Goal: Use online tool/utility

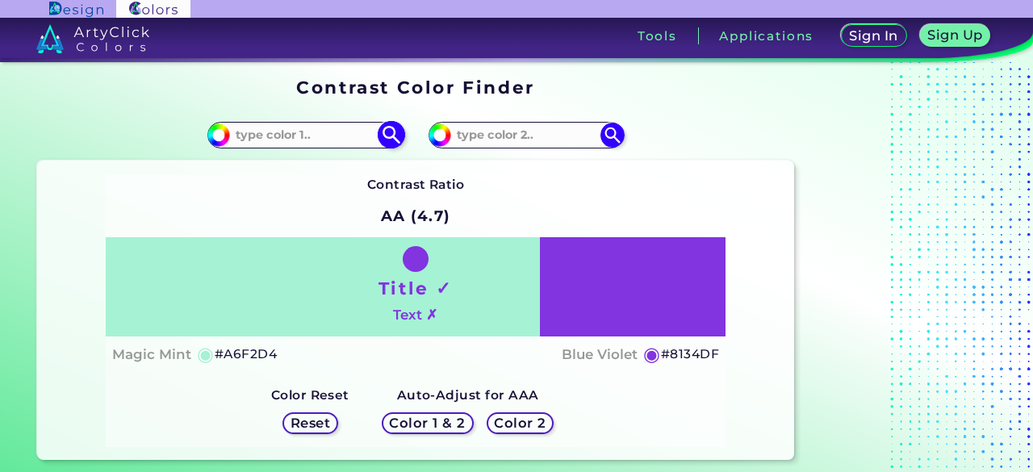
click at [288, 140] on input at bounding box center [305, 135] width 150 height 22
paste input "#4B4743"
type input "#4B4743"
click at [386, 136] on img at bounding box center [391, 135] width 28 height 28
click at [474, 135] on input at bounding box center [526, 135] width 150 height 22
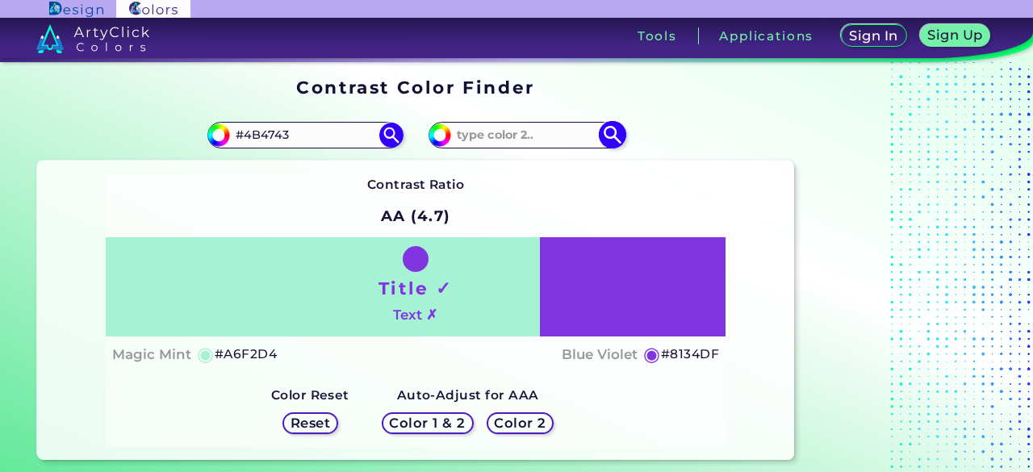
click at [436, 136] on input "#8134df" at bounding box center [438, 133] width 20 height 20
type input "#6734df"
type input "#6734DF"
type input "#6234df"
type input "#6234DF"
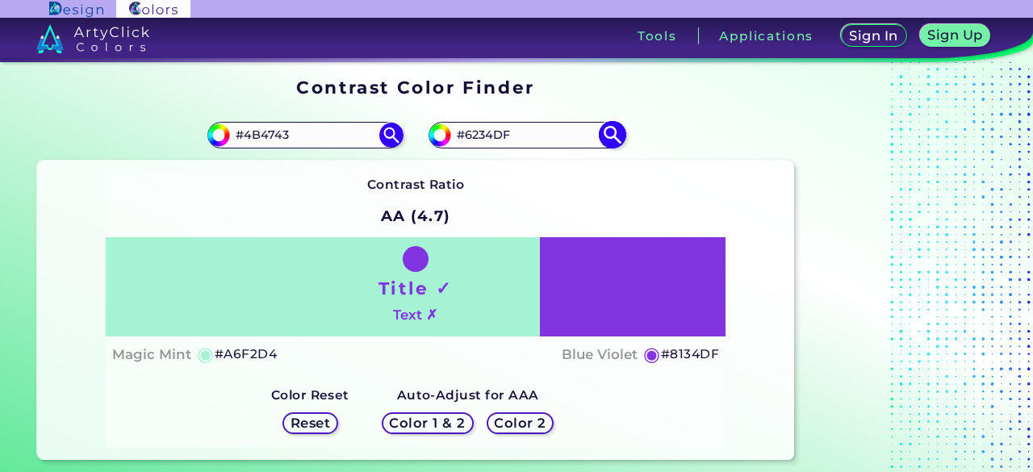
type input "#5934df"
type input "#5934DF"
type input "#5134df"
type input "#5134DF"
type input "#4834df"
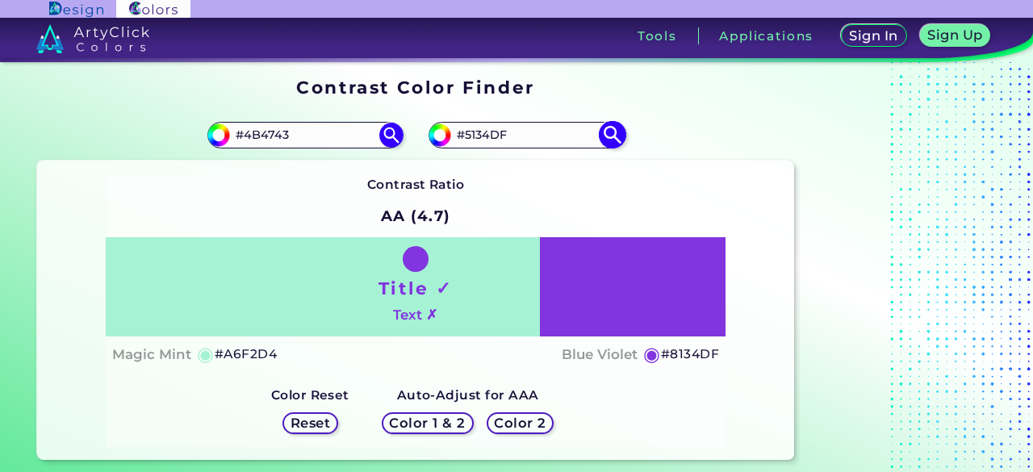
type input "#4834DF"
type input "#3f34df"
type input "#3F34DF"
type input "#3734df"
type input "#3734DF"
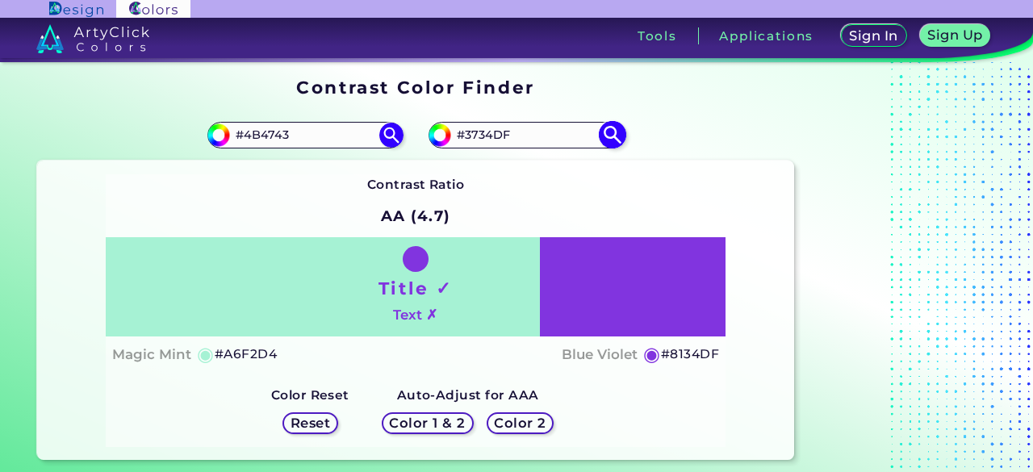
type input "#343adf"
type input "#343ADF"
type input "#343fdf"
type input "#343FDF"
type input "#3448df"
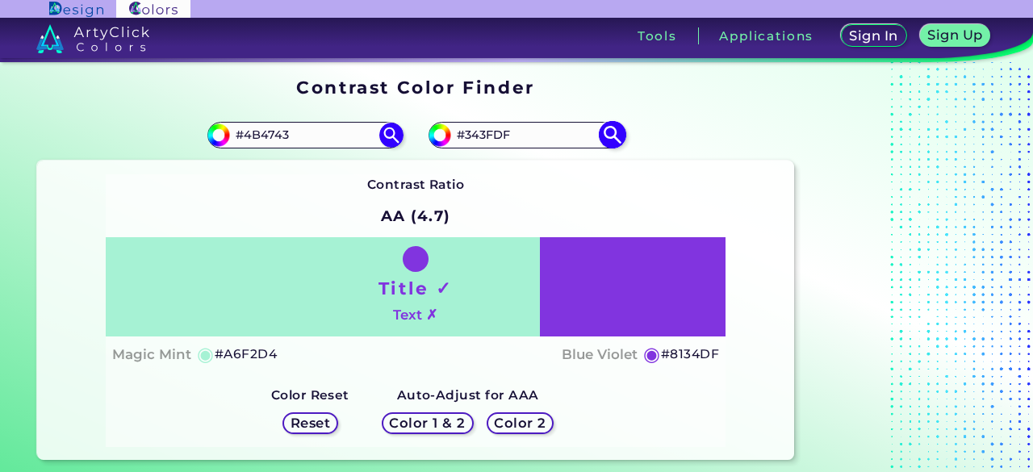
type input "#3448DF"
type input "#3451df"
type input "#3451DF"
type input "#3456df"
type input "#3456DF"
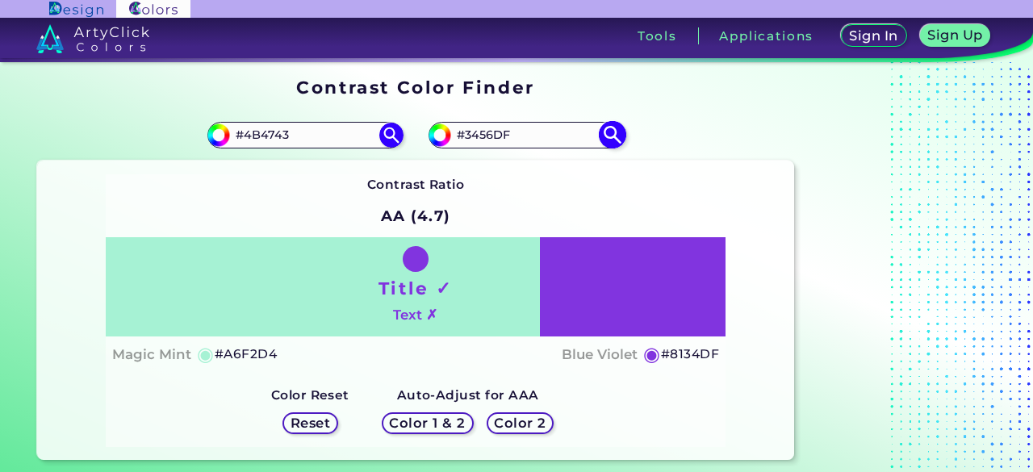
type input "#345fdf"
type input "#345FDF"
type input "#3467df"
type input "#3467DF"
type input "#346ddf"
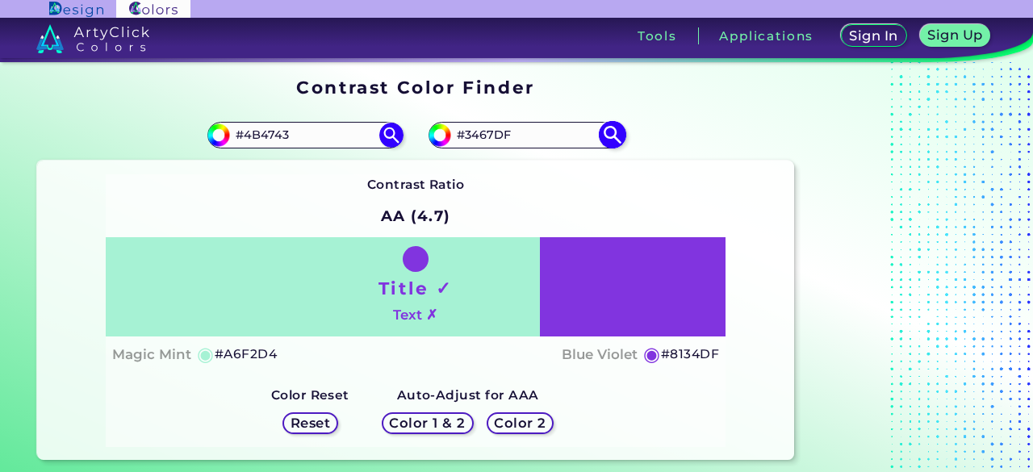
type input "#346DDF"
type input "#3476df"
type input "#3476DF"
type input "#347edf"
type input "#347EDF"
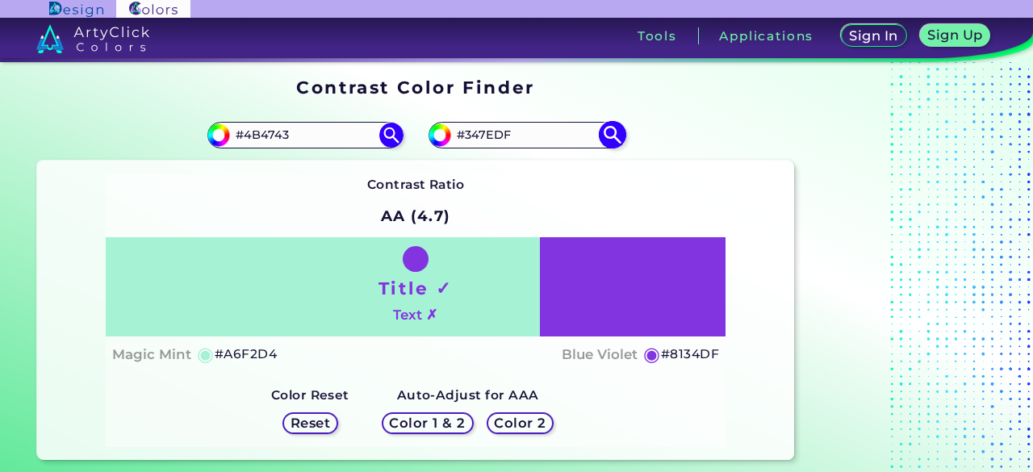
type input "#348ddf"
type input "#348DDF"
type input "#349edf"
type input "#349EDF"
type input "#34a6df"
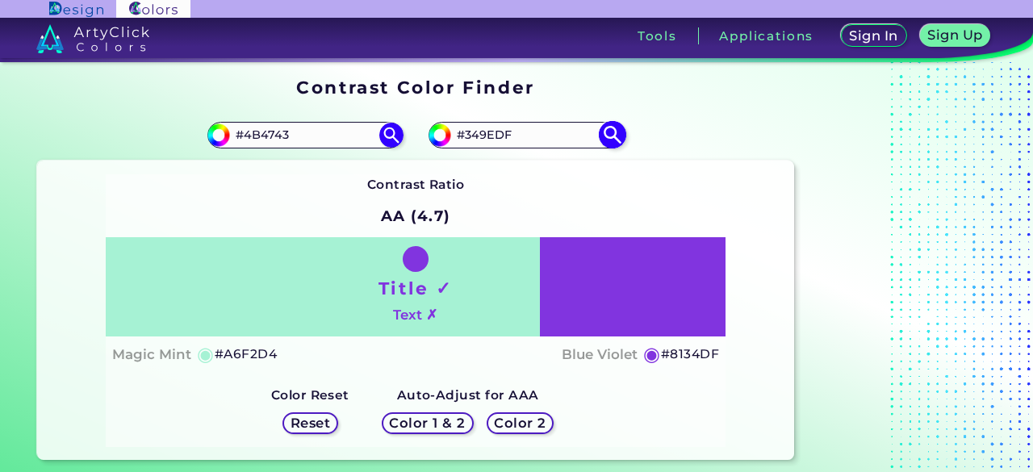
type input "#34A6DF"
type input "#34acdf"
type input "#34ACDF"
type input "#34b5df"
type input "#34B5DF"
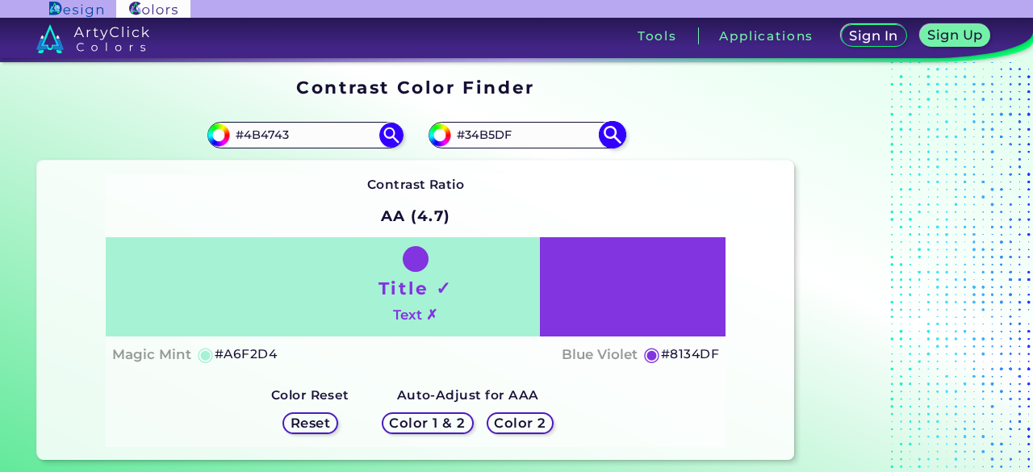
type input "#34bddf"
type input "#34BDDF"
type input "#34b5df"
type input "#34B5DF"
type input "#34bddf"
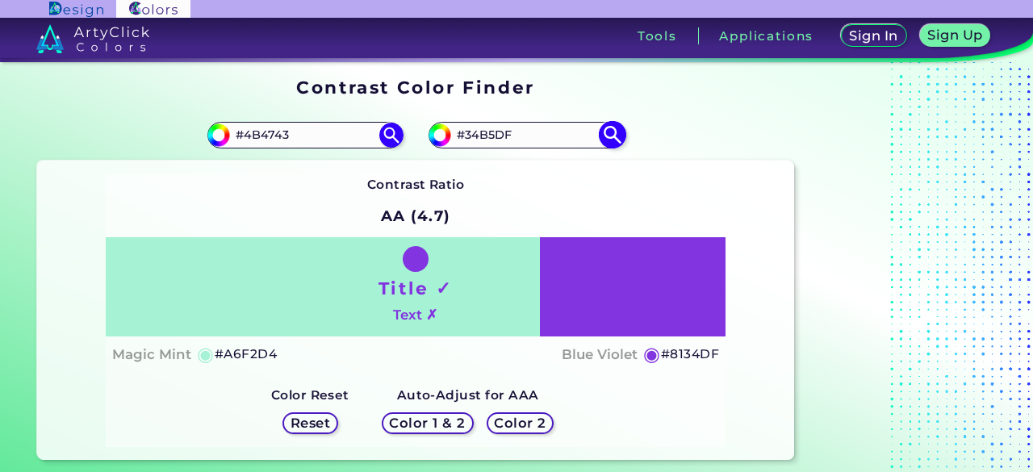
type input "#34BDDF"
type input "#34b5df"
type input "#34B5DF"
type input "#34acdf"
type input "#34ACDF"
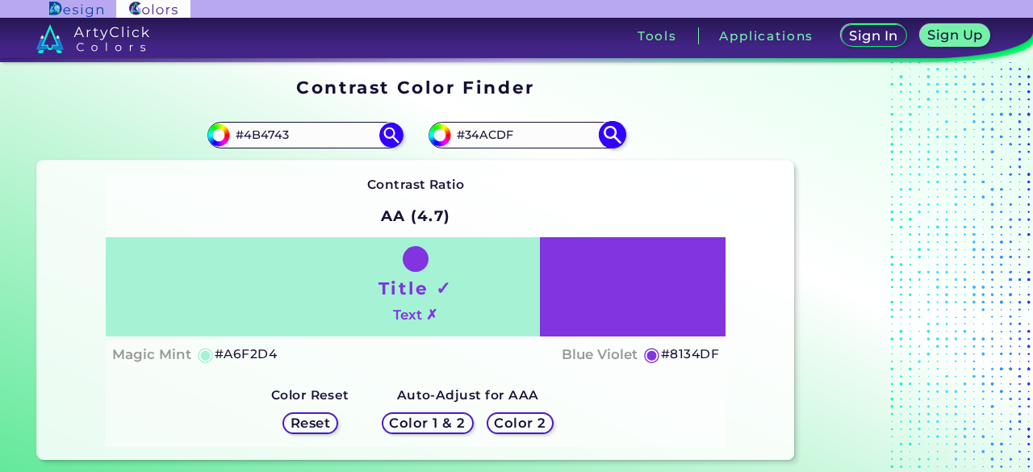
type input "#34a6df"
type input "#34A6DF"
type input "#349edf"
type input "#349EDF"
type input "#3495df"
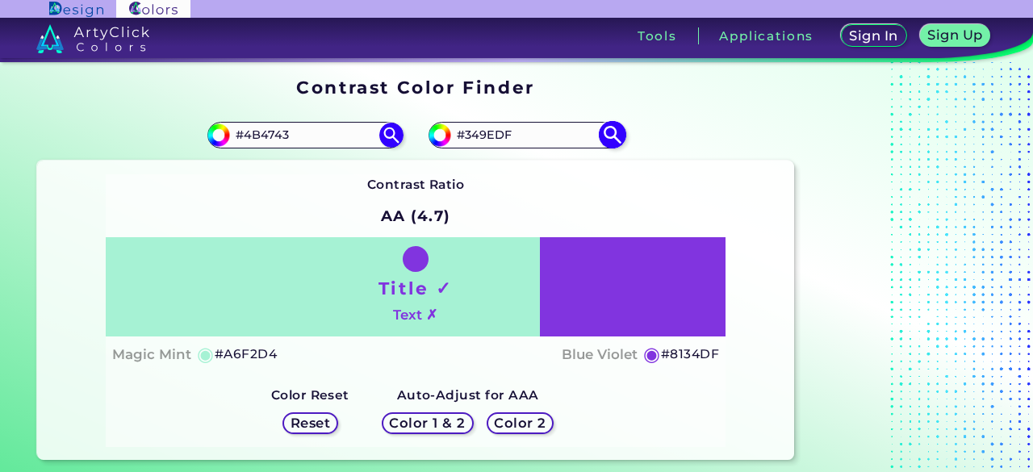
type input "#3495DF"
type input "#3495df"
click at [617, 132] on img at bounding box center [612, 135] width 28 height 28
drag, startPoint x: 514, startPoint y: 132, endPoint x: 439, endPoint y: 136, distance: 75.1
click at [439, 136] on div "#3495df #3495DF" at bounding box center [525, 135] width 195 height 26
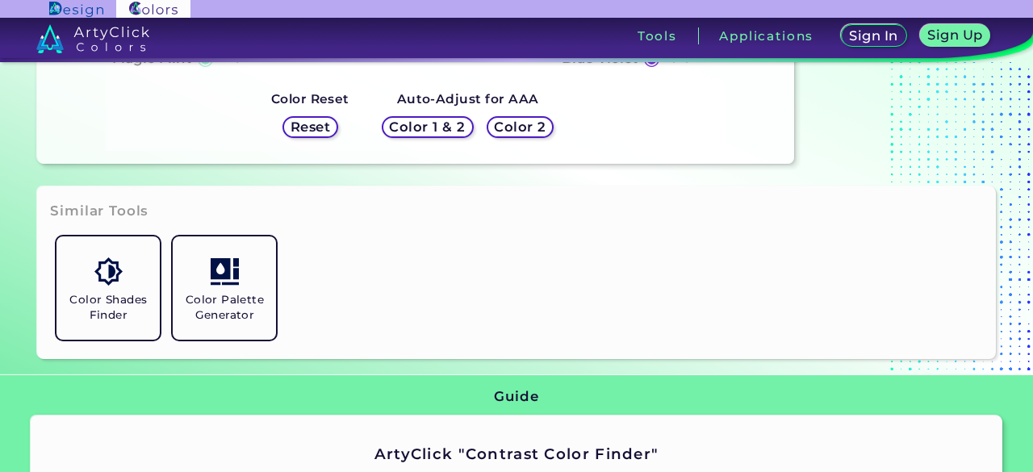
scroll to position [215, 0]
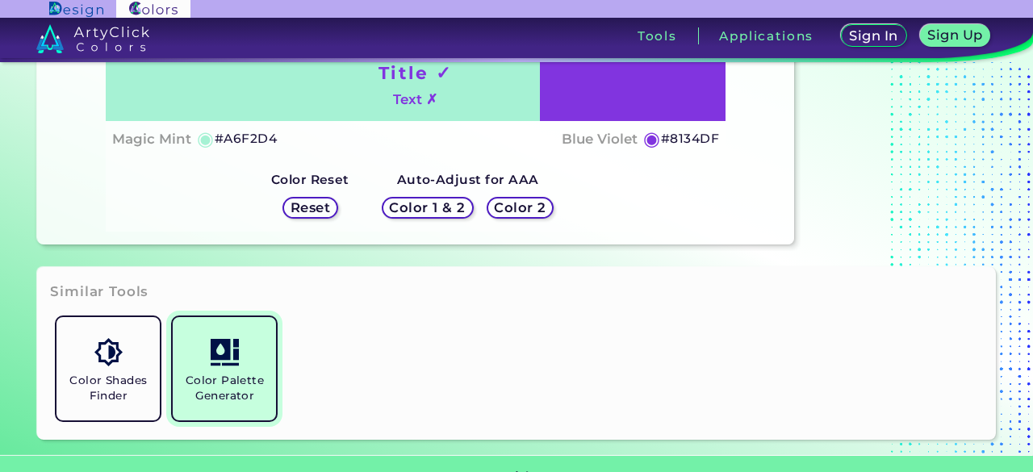
click at [244, 366] on link "Color Palette Generator" at bounding box center [224, 369] width 116 height 116
